Goal: Task Accomplishment & Management: Use online tool/utility

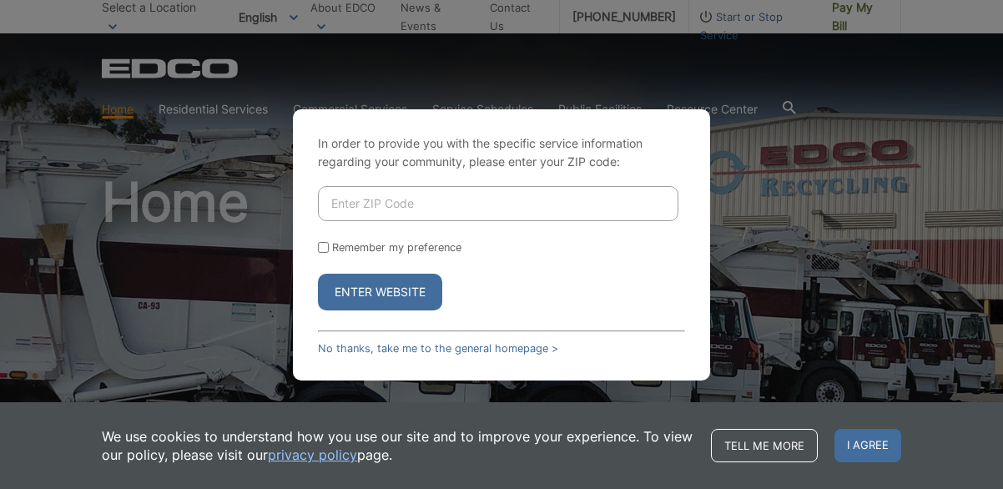
click at [383, 206] on input "Enter ZIP Code" at bounding box center [498, 203] width 360 height 35
type input "91978"
click at [415, 345] on link "No thanks, take me to the general homepage >" at bounding box center [438, 348] width 240 height 13
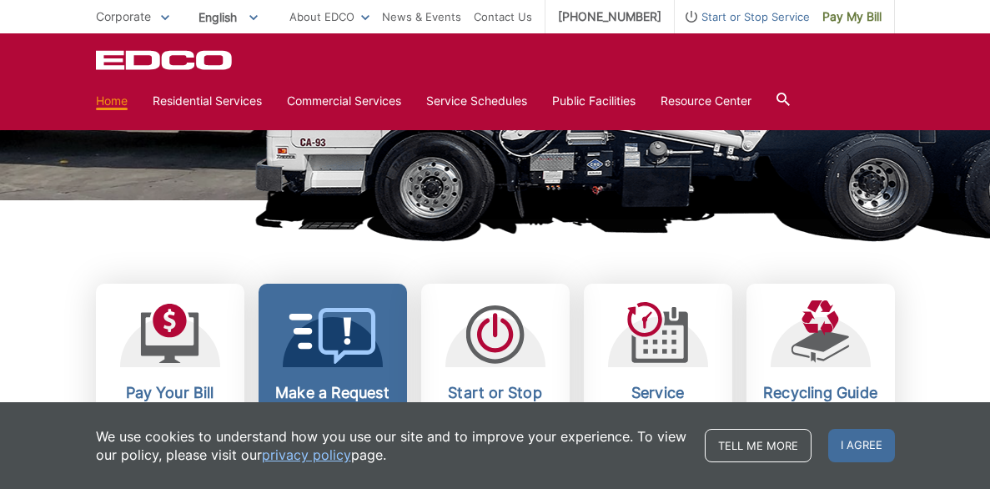
scroll to position [501, 0]
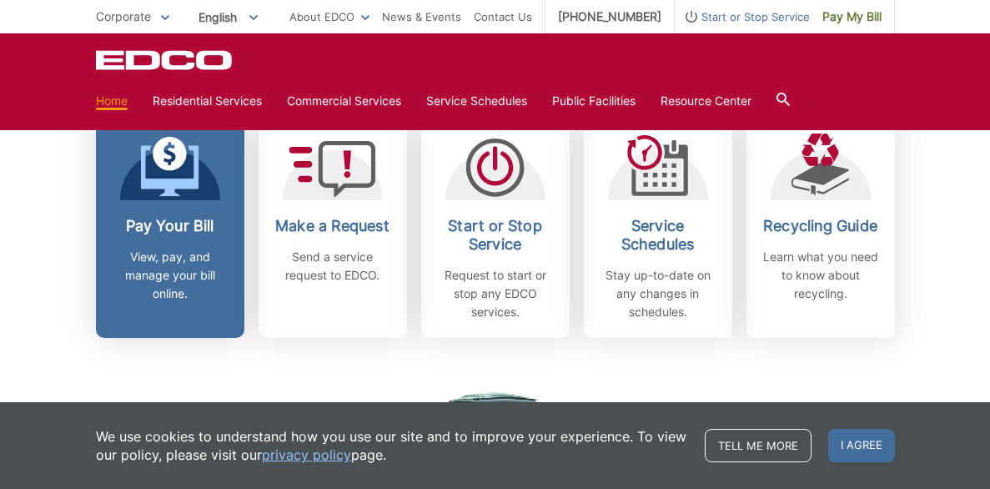
click at [183, 188] on icon at bounding box center [169, 170] width 58 height 51
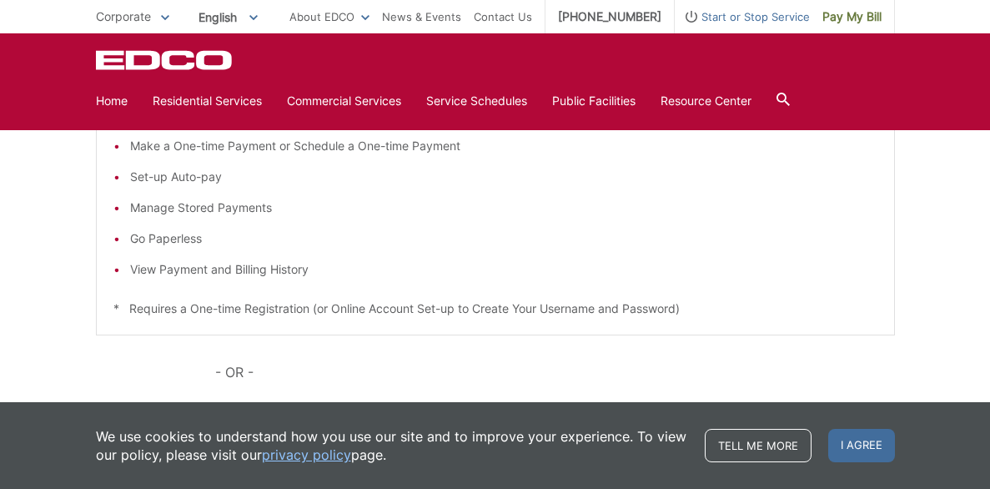
scroll to position [250, 0]
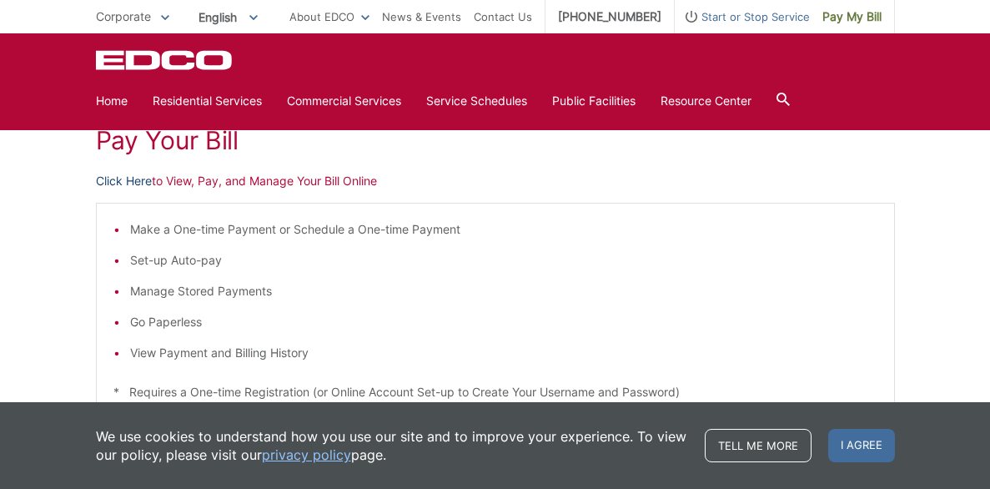
click at [131, 178] on link "Click Here" at bounding box center [124, 181] width 56 height 18
click at [128, 177] on link "Click Here" at bounding box center [124, 181] width 56 height 18
